Goal: Task Accomplishment & Management: Use online tool/utility

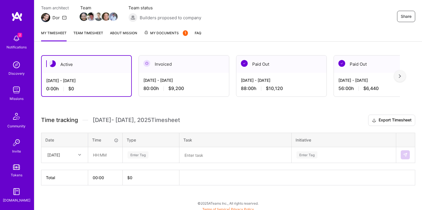
scroll to position [52, 0]
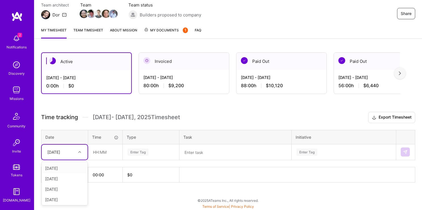
click at [60, 153] on div "[DATE]" at bounding box center [53, 152] width 13 height 6
type input "mon"
type input "tue"
type input "08:00"
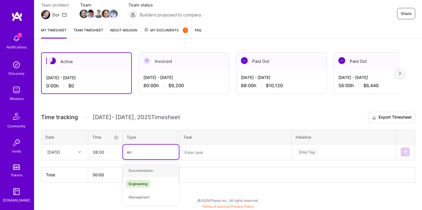
type input "eng"
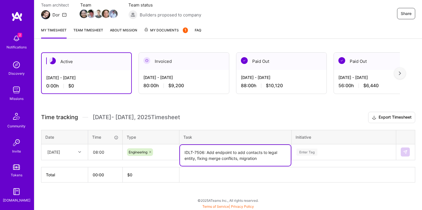
type textarea "IDLT-7506: Add endpoint to add contacts to legal entity, fixing merge conflicts…"
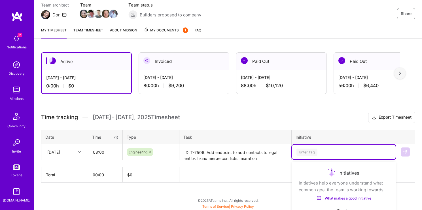
scroll to position [119, 0]
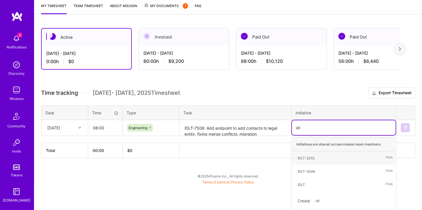
type input "idlt"
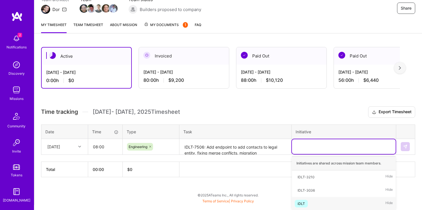
scroll to position [52, 0]
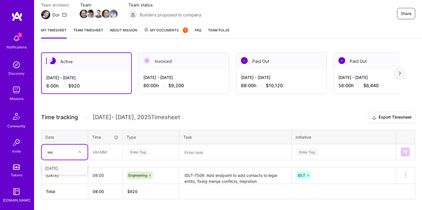
type input "wed"
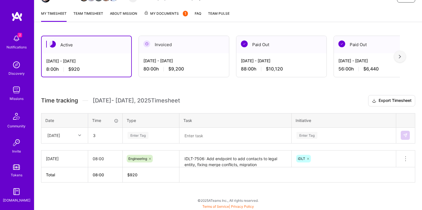
type input "03:00"
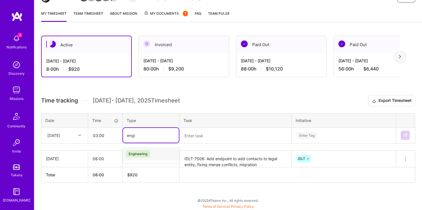
type input "engi"
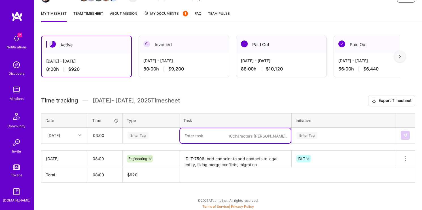
click at [147, 138] on div "Enter Tag" at bounding box center [138, 135] width 21 height 9
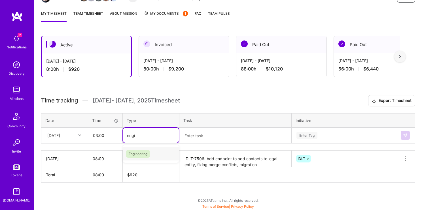
type input "engi"
type input "eng"
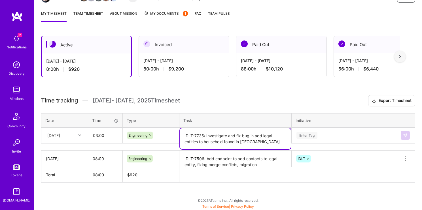
type textarea "IDLT-7735: Investigate and fix bug in add legal entities to household found in …"
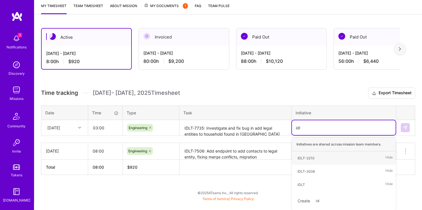
type input "idlt"
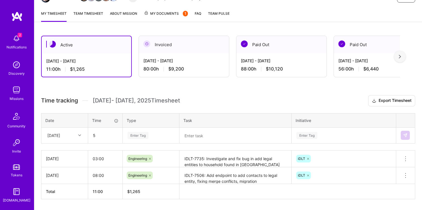
type input "05:00"
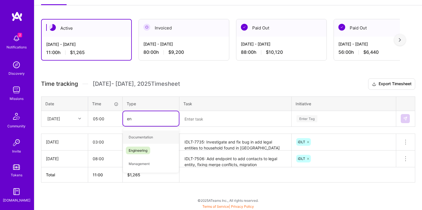
type input "eng"
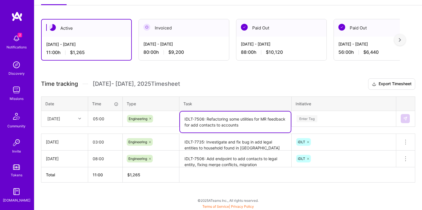
type textarea "IDLT-7506: Refactoring some utilities for MR feedback for add contacts to accou…"
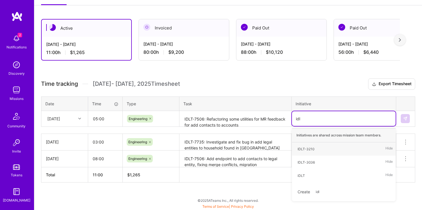
type input "idlt"
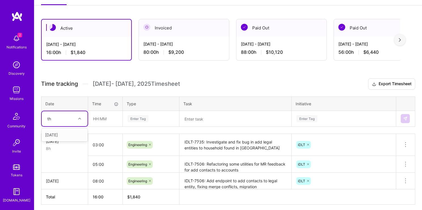
type input "thu"
type input "5"
type input "08:00"
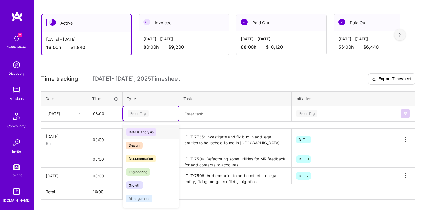
scroll to position [90, 0]
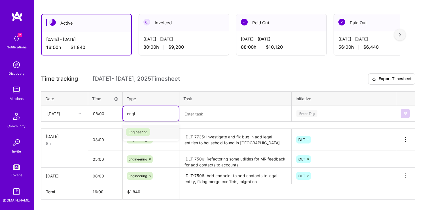
type input "engin"
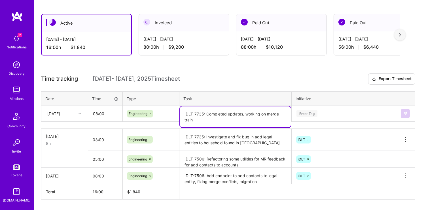
type textarea "IDLT-7735: Completed updates, working on merge train"
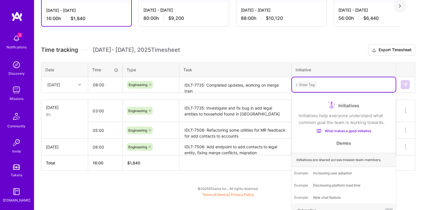
scroll to position [107, 0]
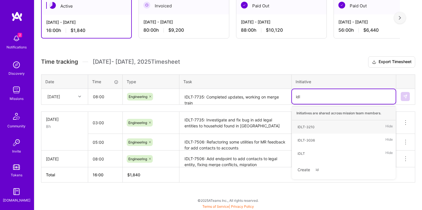
type input "idlt"
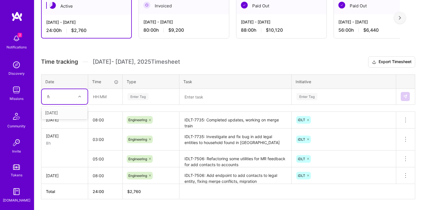
type input "fri"
type input "06:00"
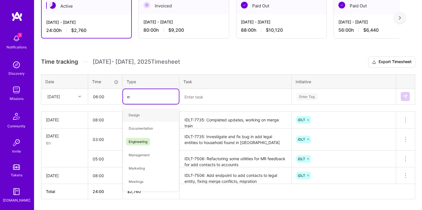
type input "engi"
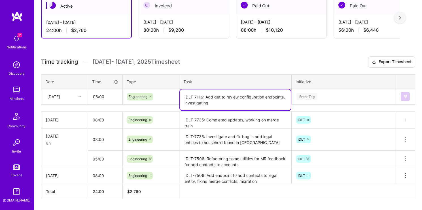
type textarea "IDLT-7116: Add get to review configuration endpoints, investigating"
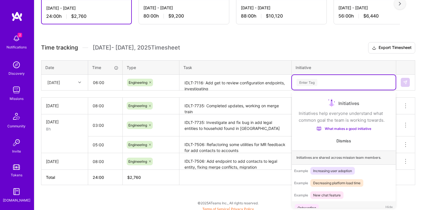
scroll to position [122, 0]
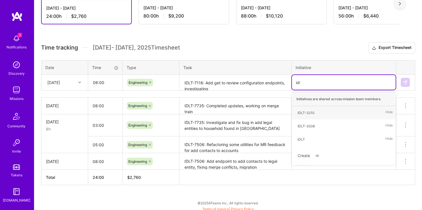
type input "idlt"
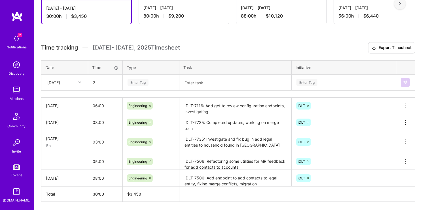
type input "02:00"
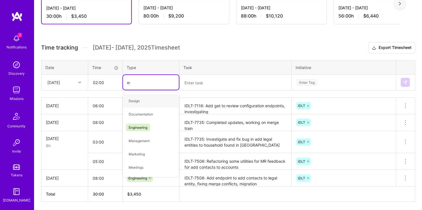
type input "eng"
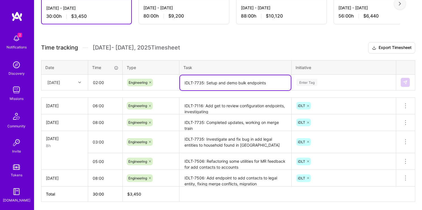
type textarea "IDLT-7735: Setup and demo bulk endpoints"
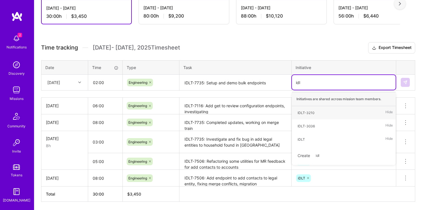
type input "idlt"
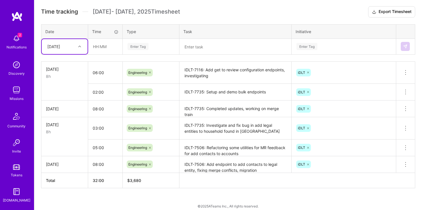
scroll to position [163, 0]
